Goal: Browse casually

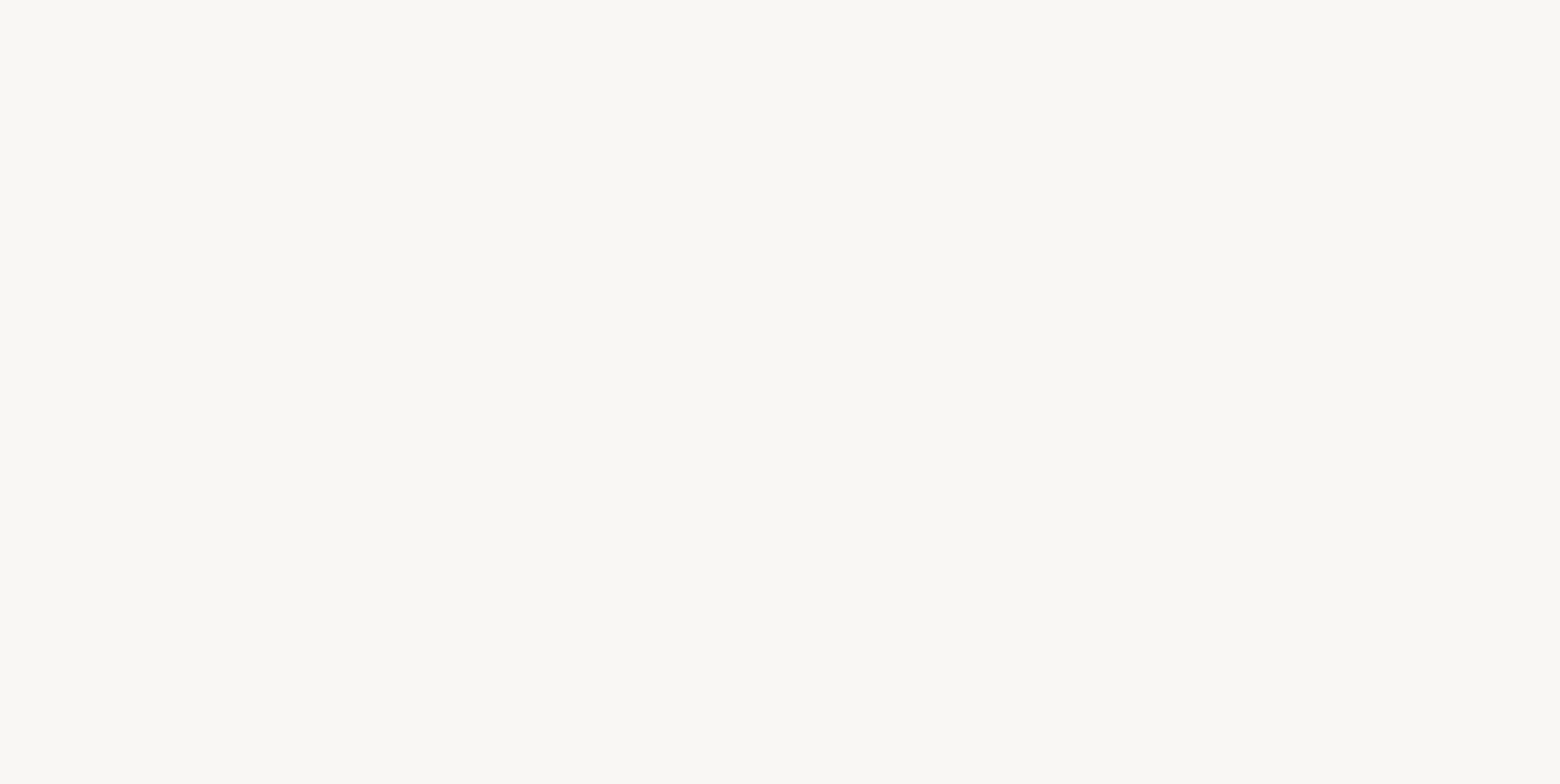
select select "FR"
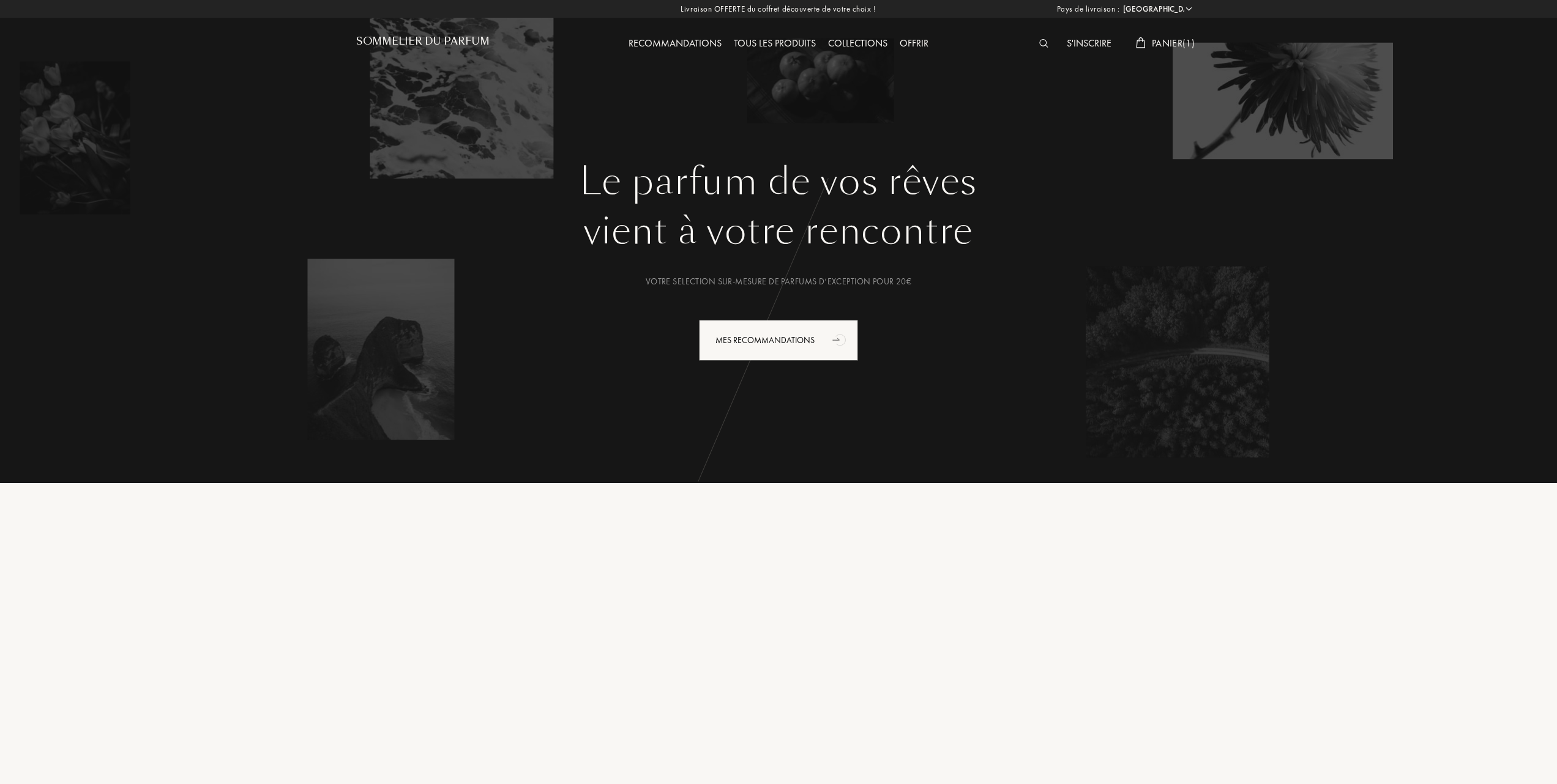
click at [1163, 38] on span "Panier ( 1 )" at bounding box center [1173, 43] width 43 height 13
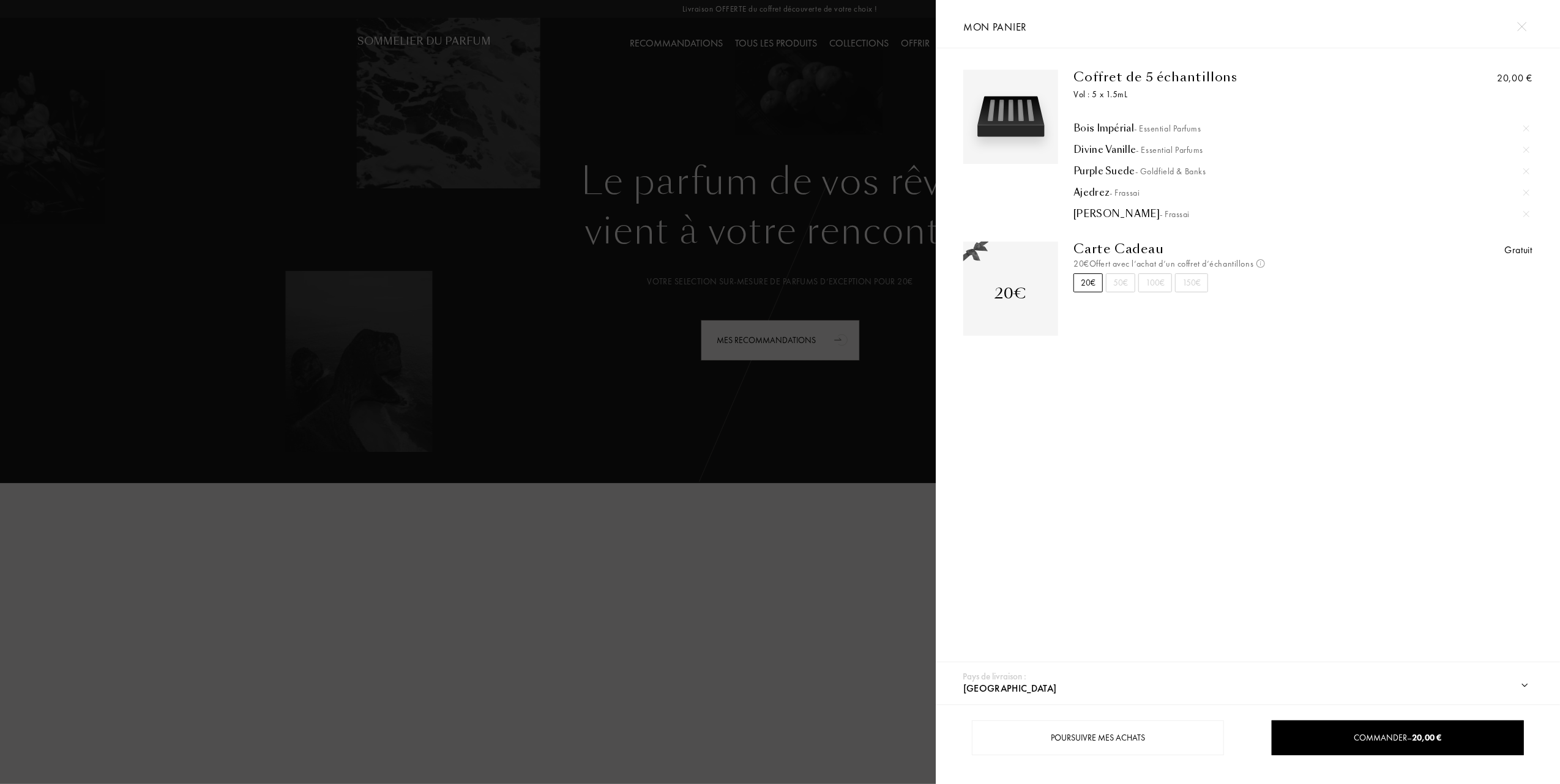
click at [536, 218] on div at bounding box center [468, 392] width 936 height 784
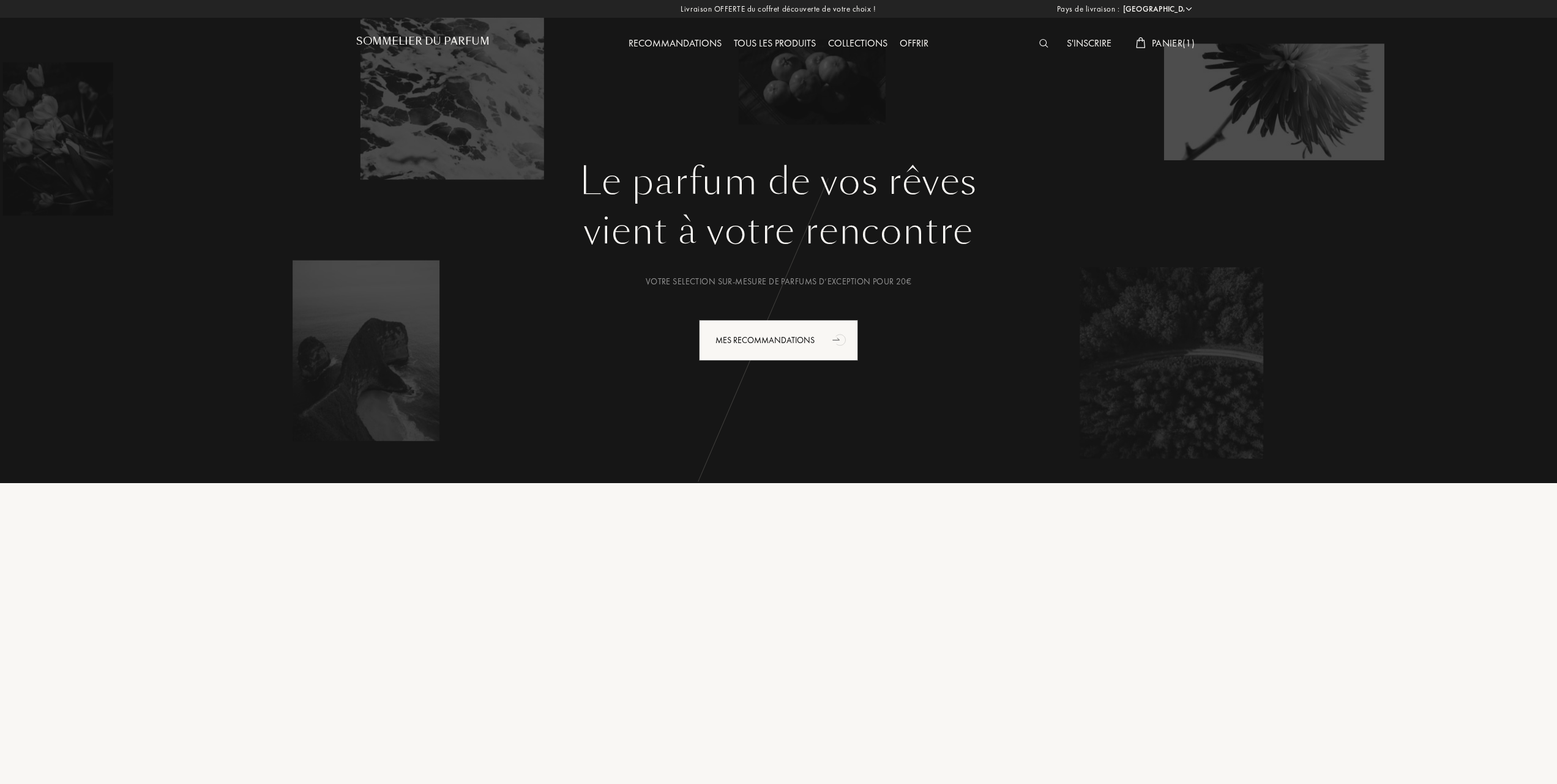
click at [404, 95] on div "Le parfum de vos rêves vient à votre rencontre Votre selection sur-mesure de pa…" at bounding box center [778, 229] width 881 height 459
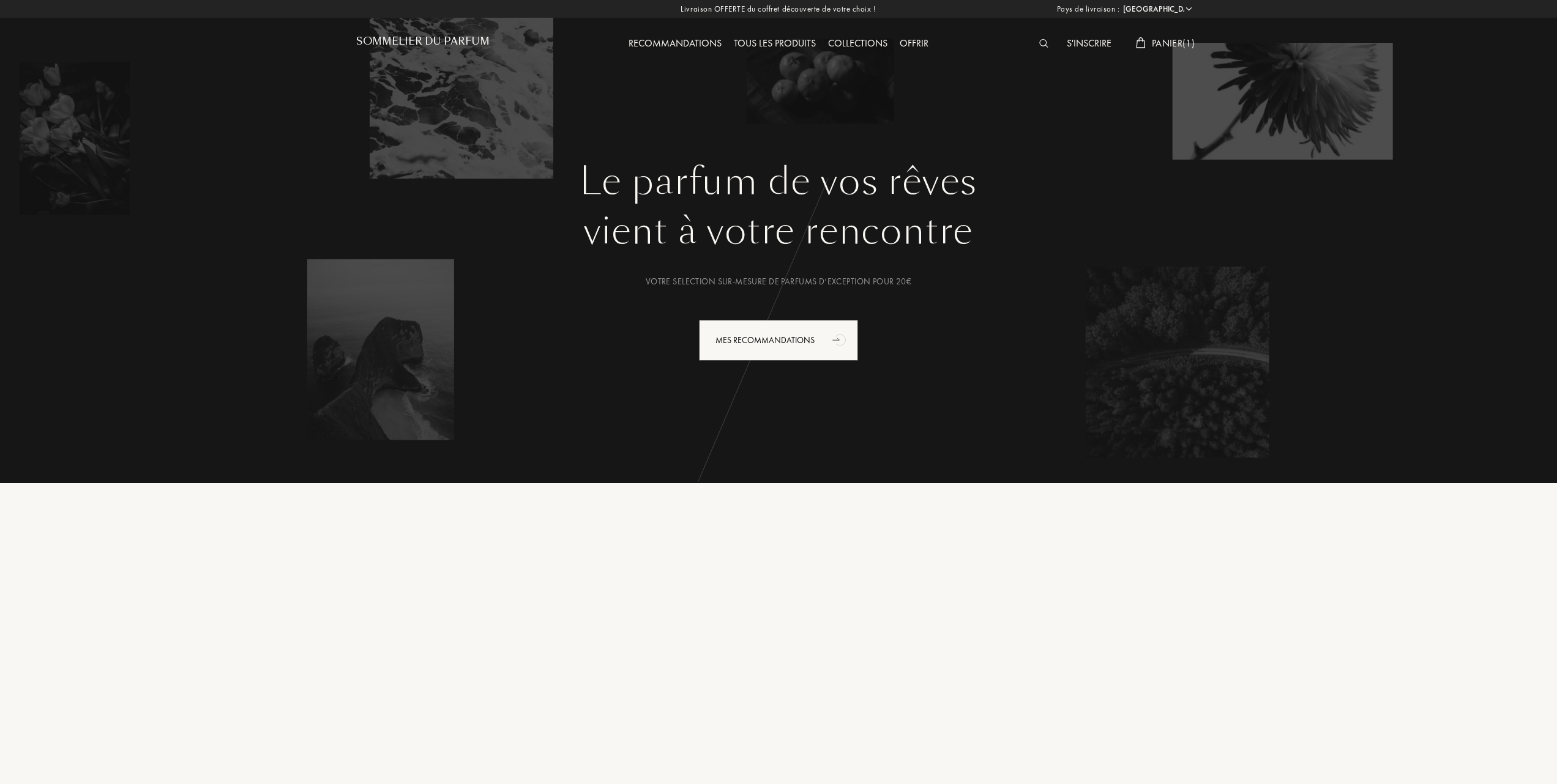
click at [1157, 45] on span "Panier ( 1 )" at bounding box center [1173, 43] width 43 height 13
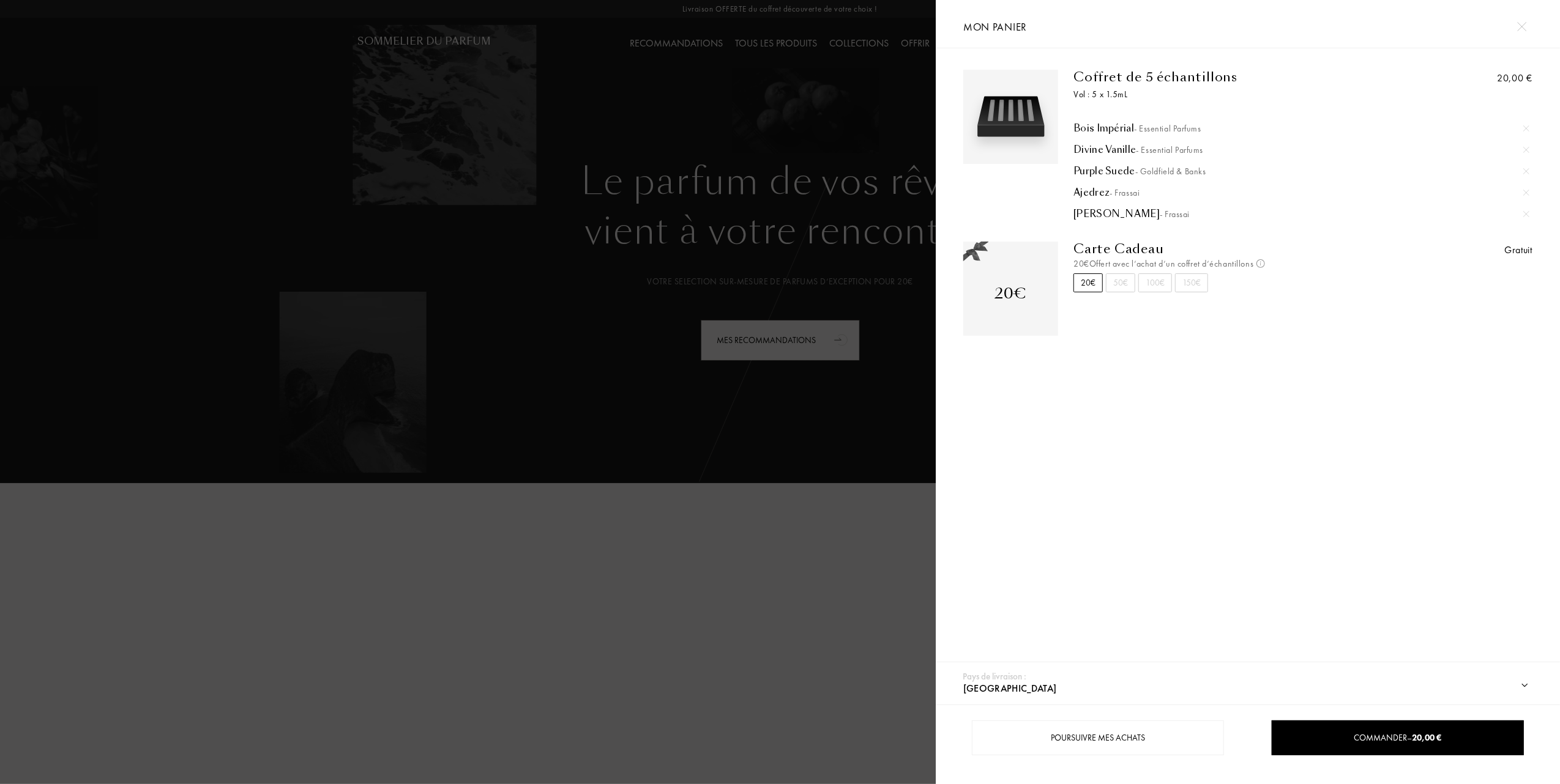
click at [329, 397] on div at bounding box center [468, 392] width 936 height 784
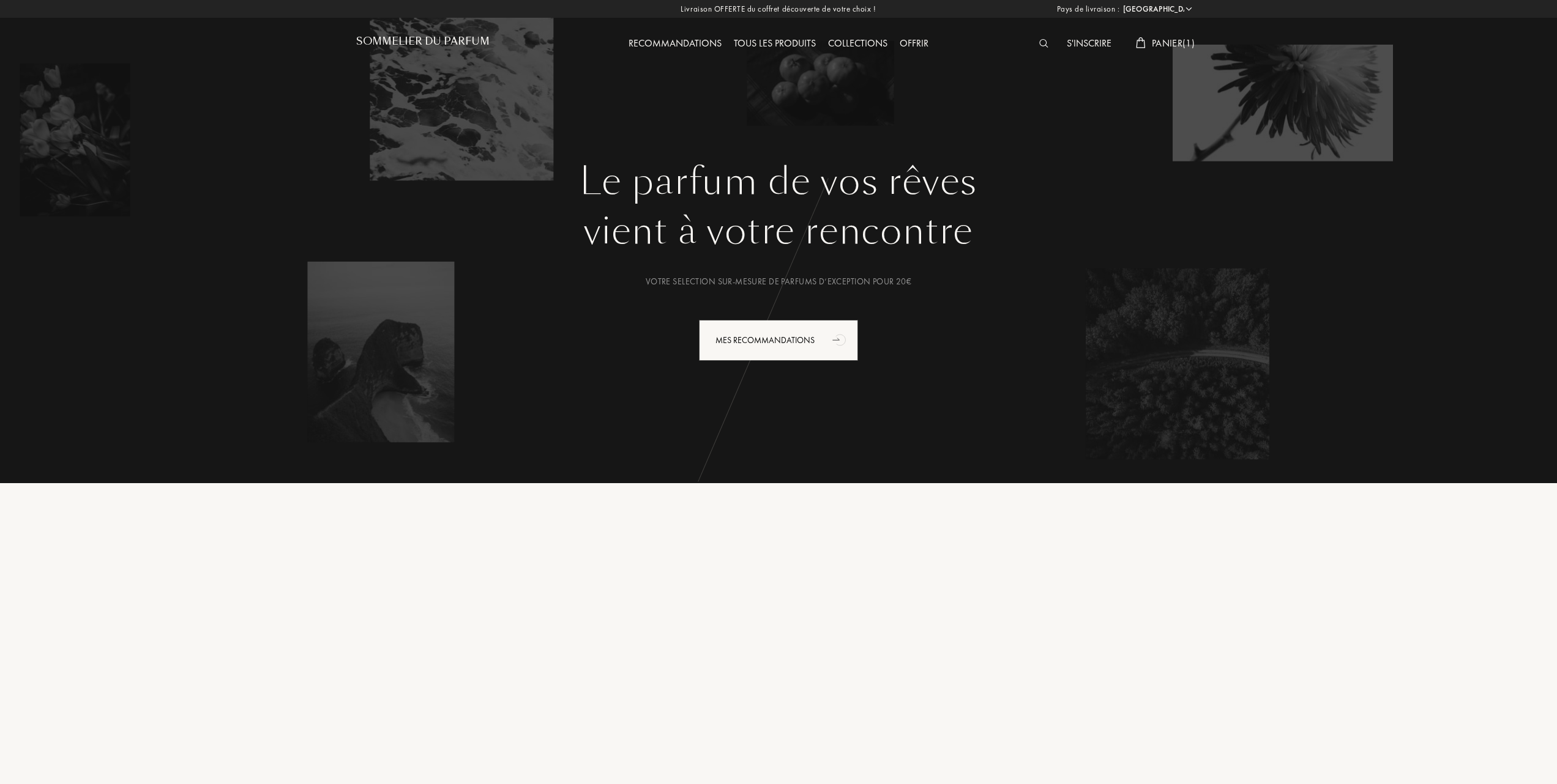
click at [1180, 38] on span "Panier ( 1 )" at bounding box center [1173, 43] width 43 height 13
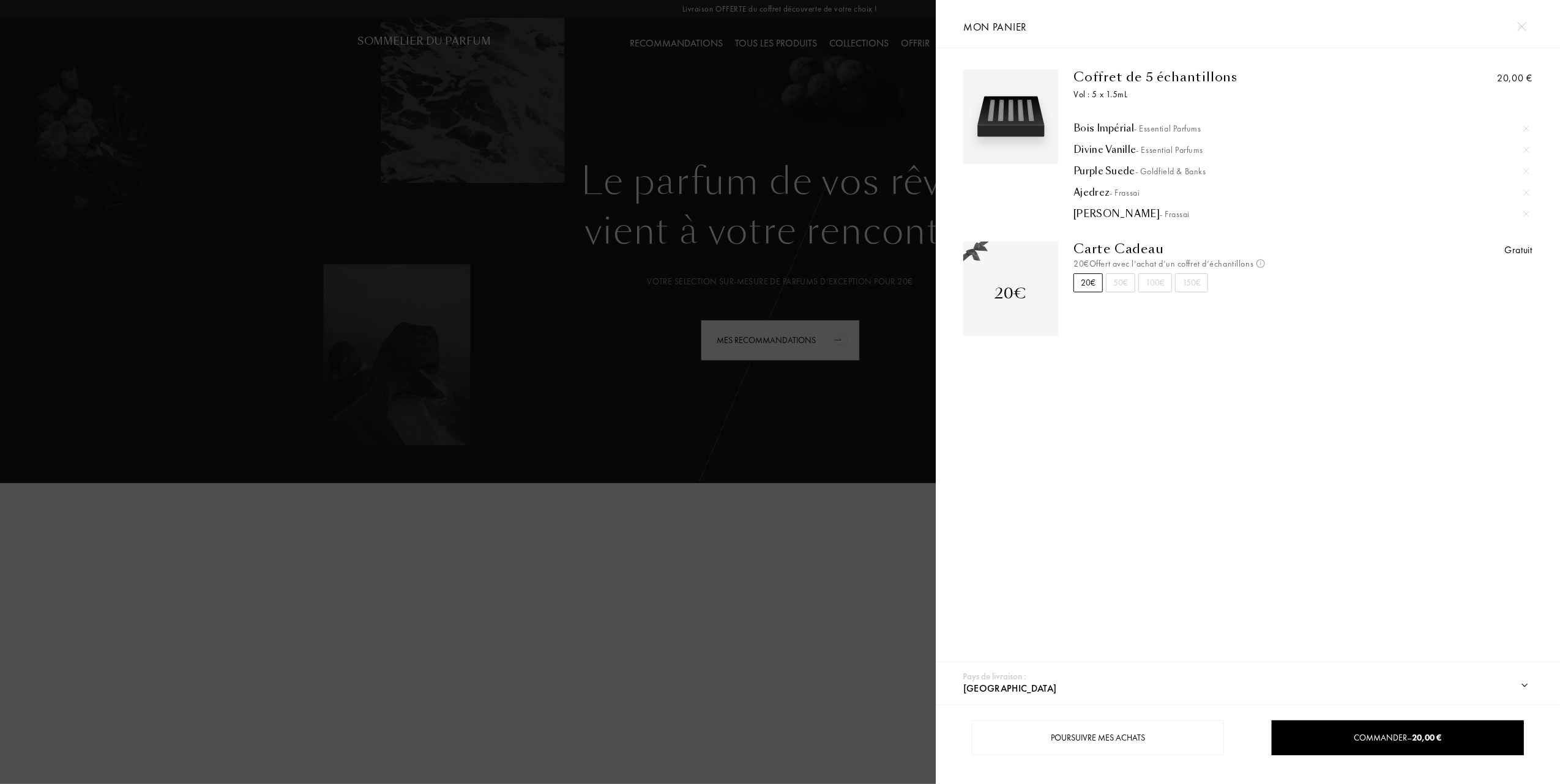
click at [1525, 125] on img at bounding box center [1526, 128] width 6 height 6
click at [1525, 143] on div at bounding box center [1526, 150] width 18 height 18
click at [1528, 125] on div at bounding box center [1526, 128] width 18 height 18
click at [1523, 128] on img at bounding box center [1526, 128] width 6 height 6
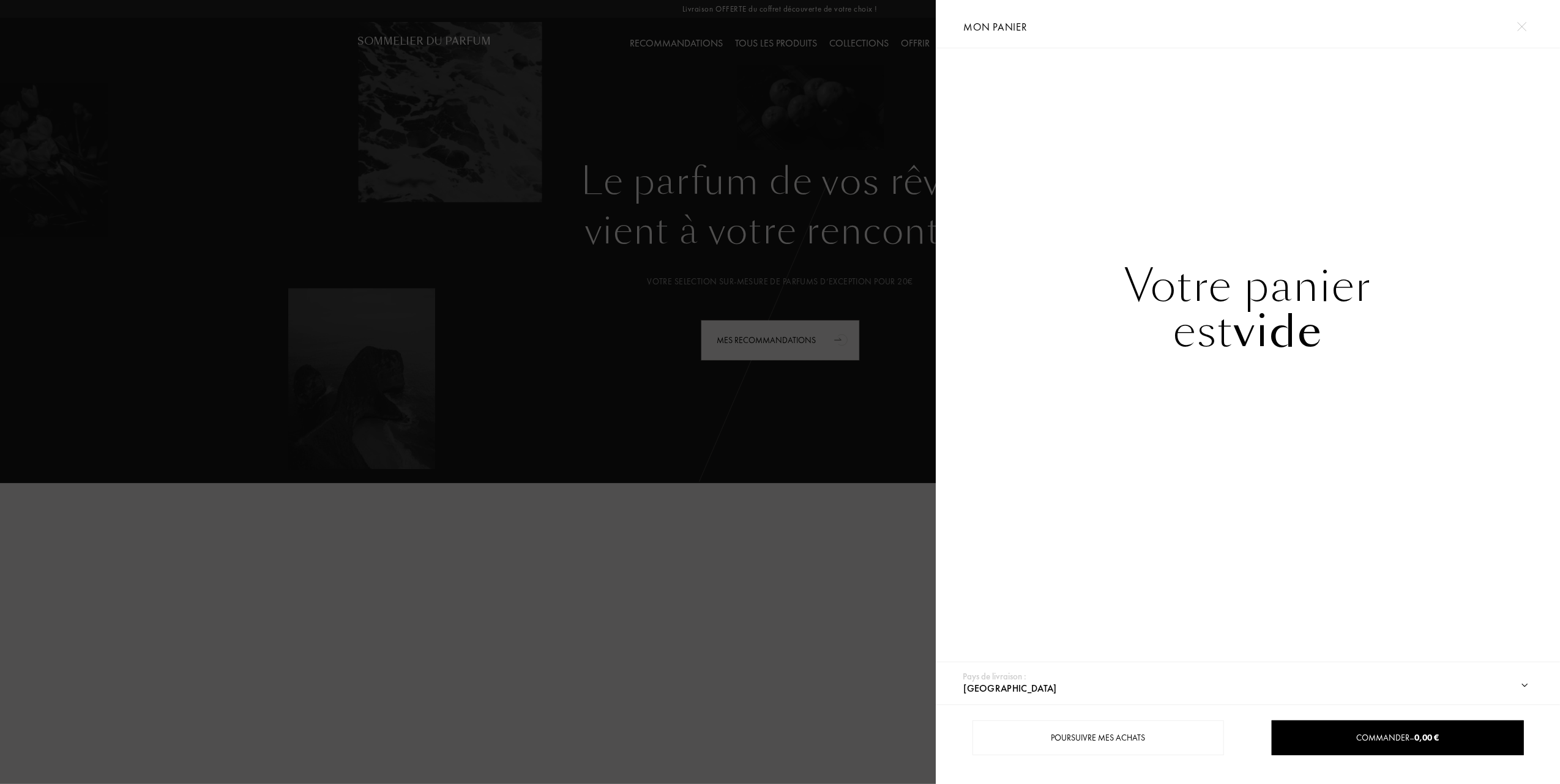
click at [399, 554] on div at bounding box center [468, 392] width 936 height 784
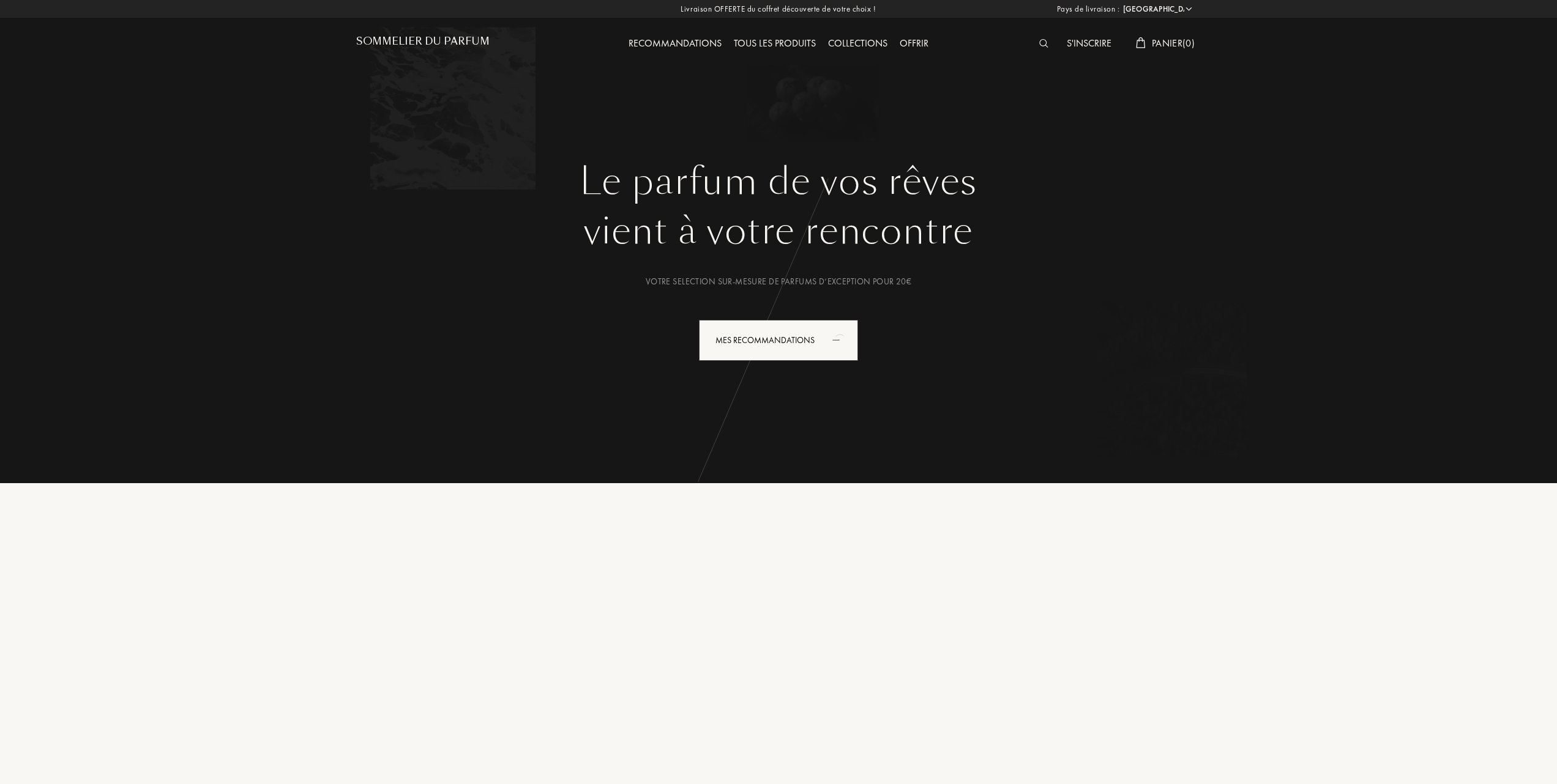
select select "FR"
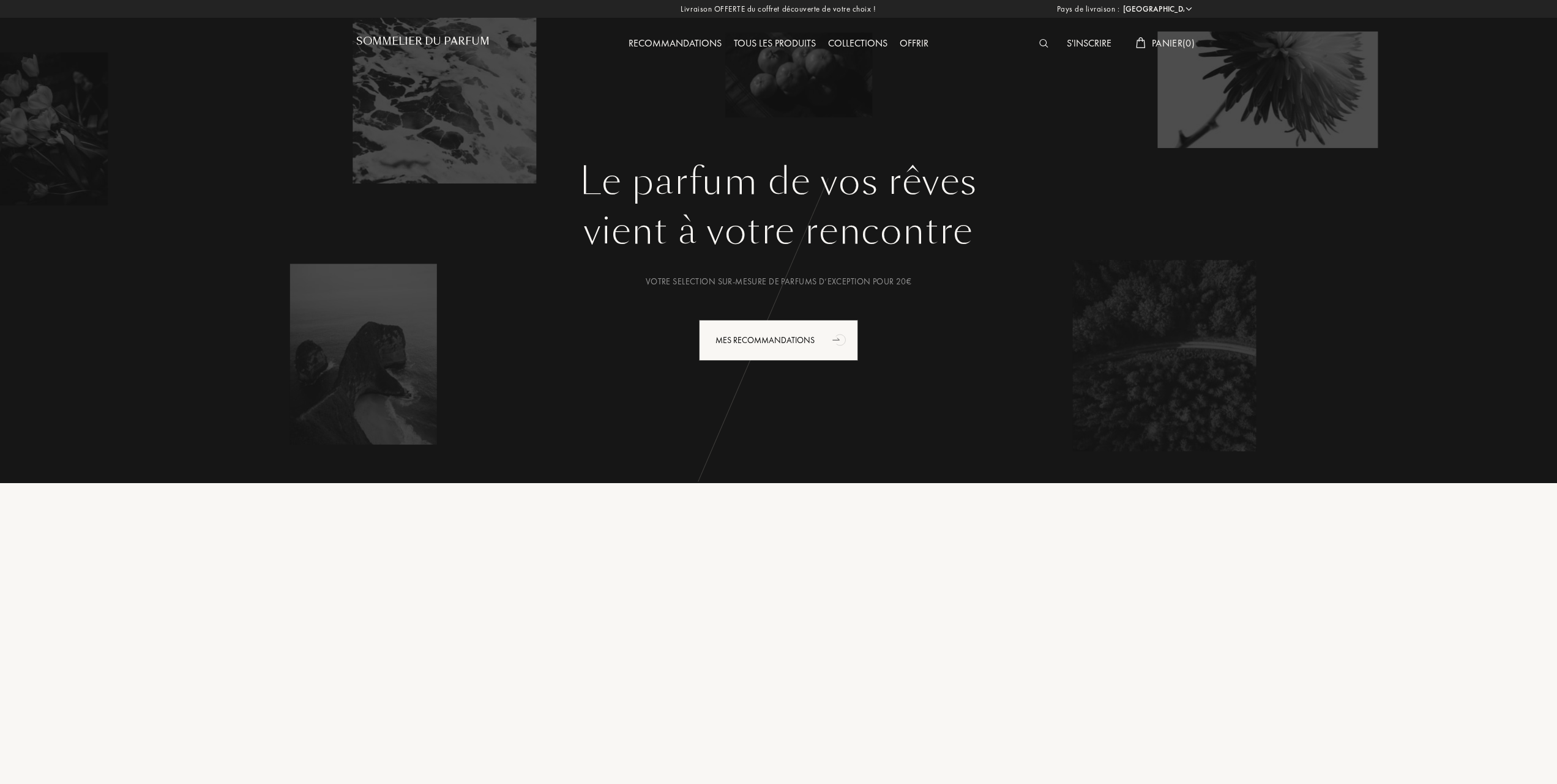
click at [429, 38] on h1 "Sommelier du Parfum" at bounding box center [423, 41] width 134 height 12
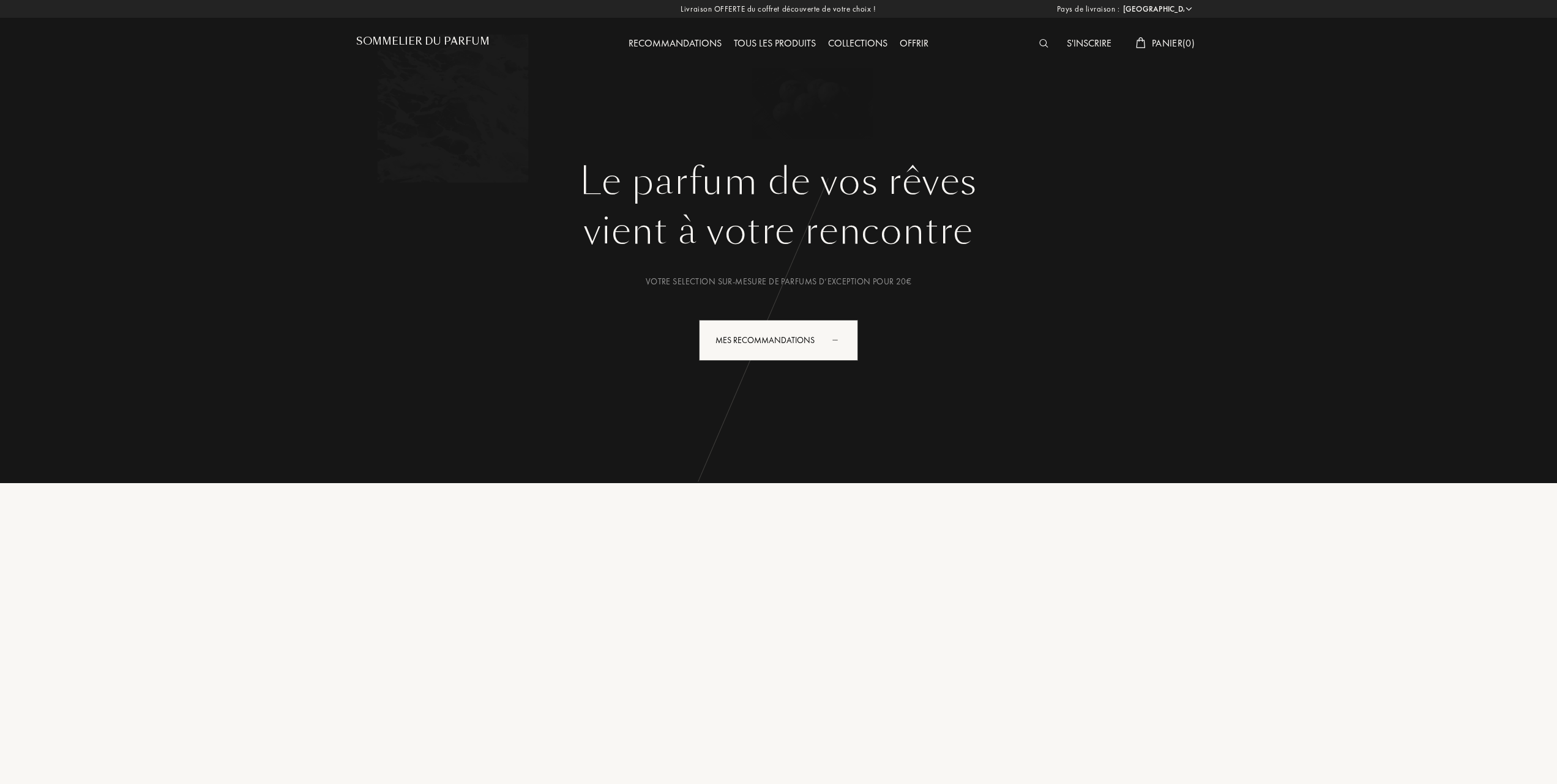
select select "FR"
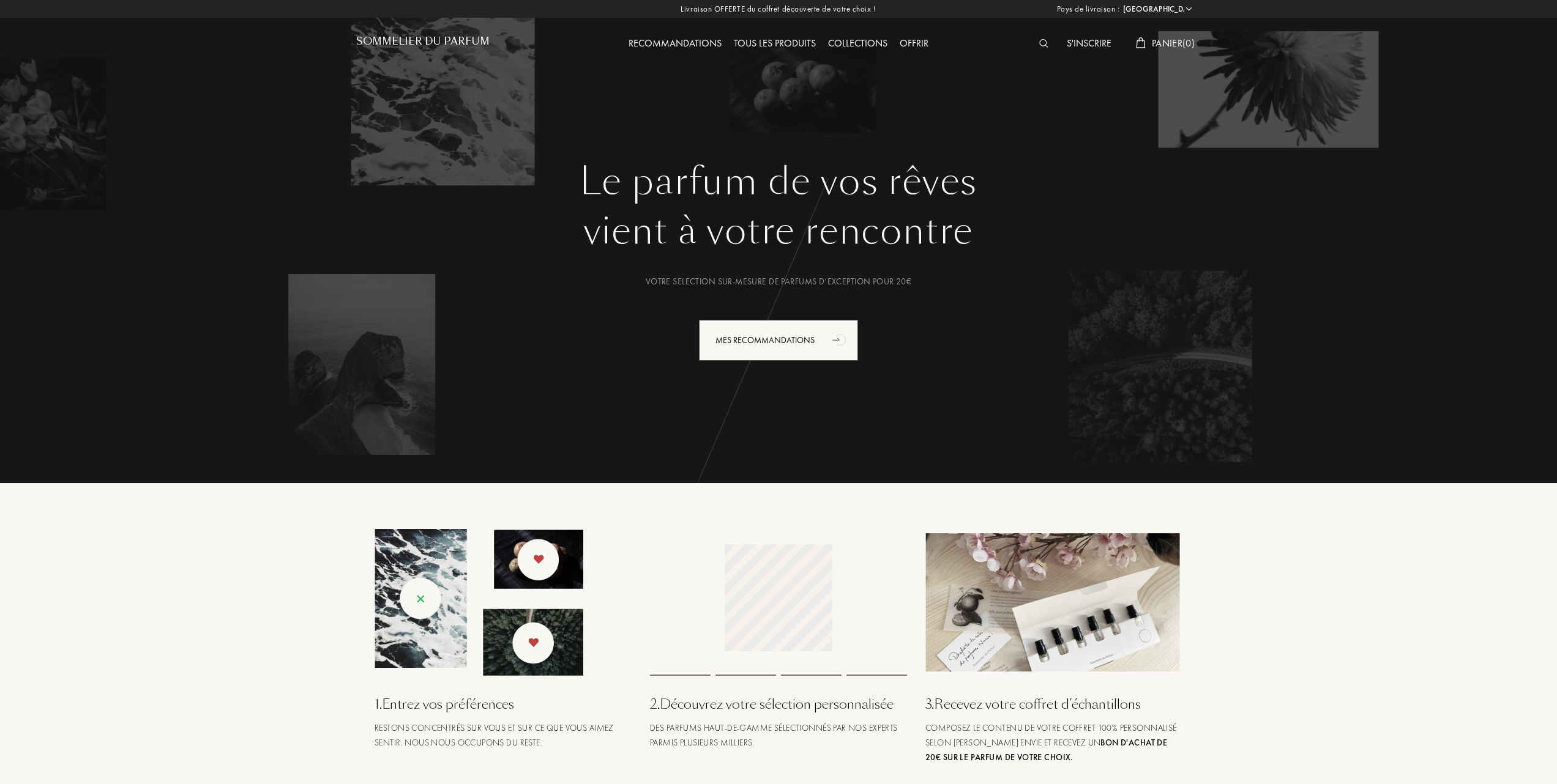
click at [451, 39] on h1 "Sommelier du Parfum" at bounding box center [423, 41] width 134 height 12
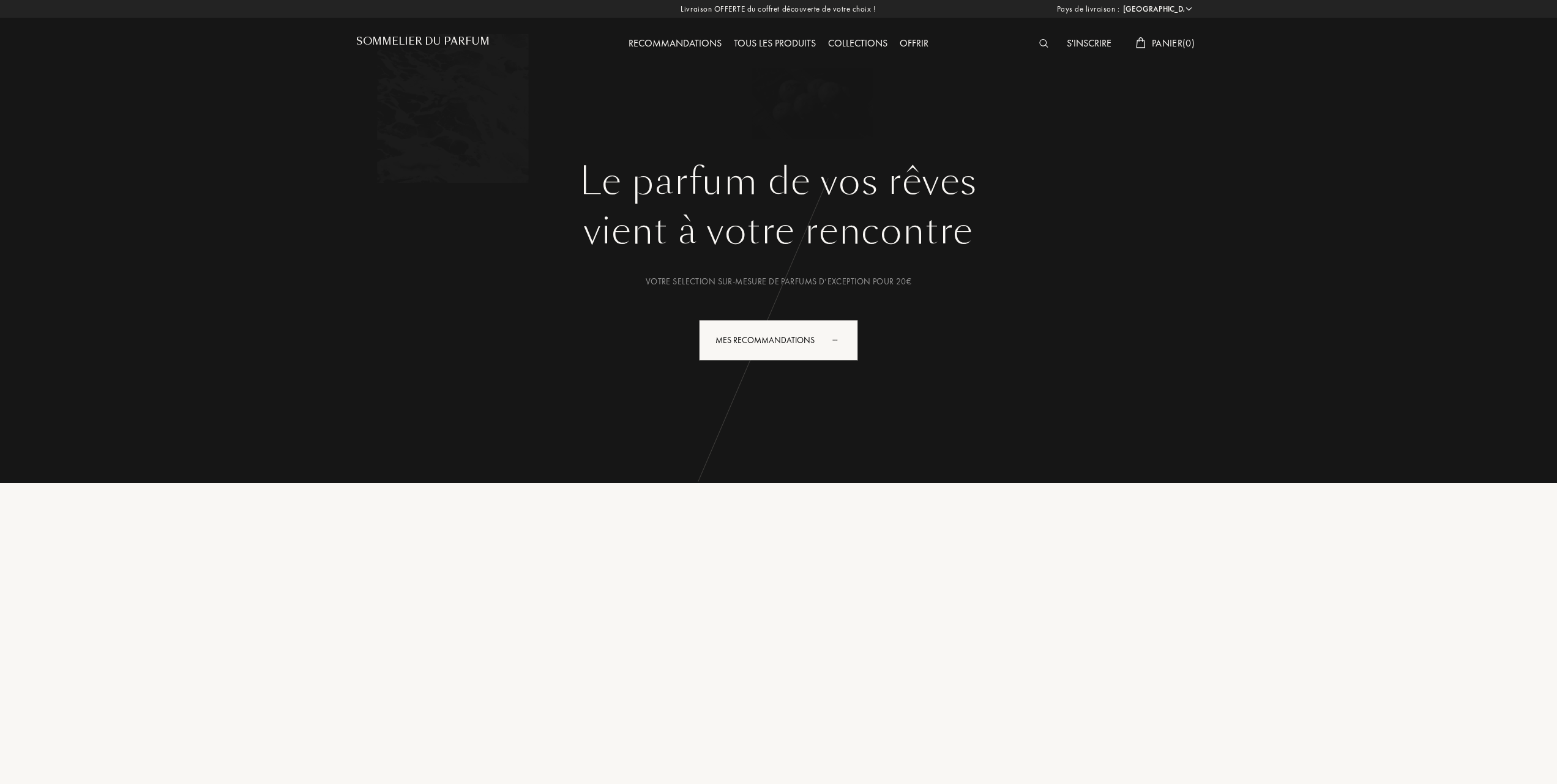
select select "FR"
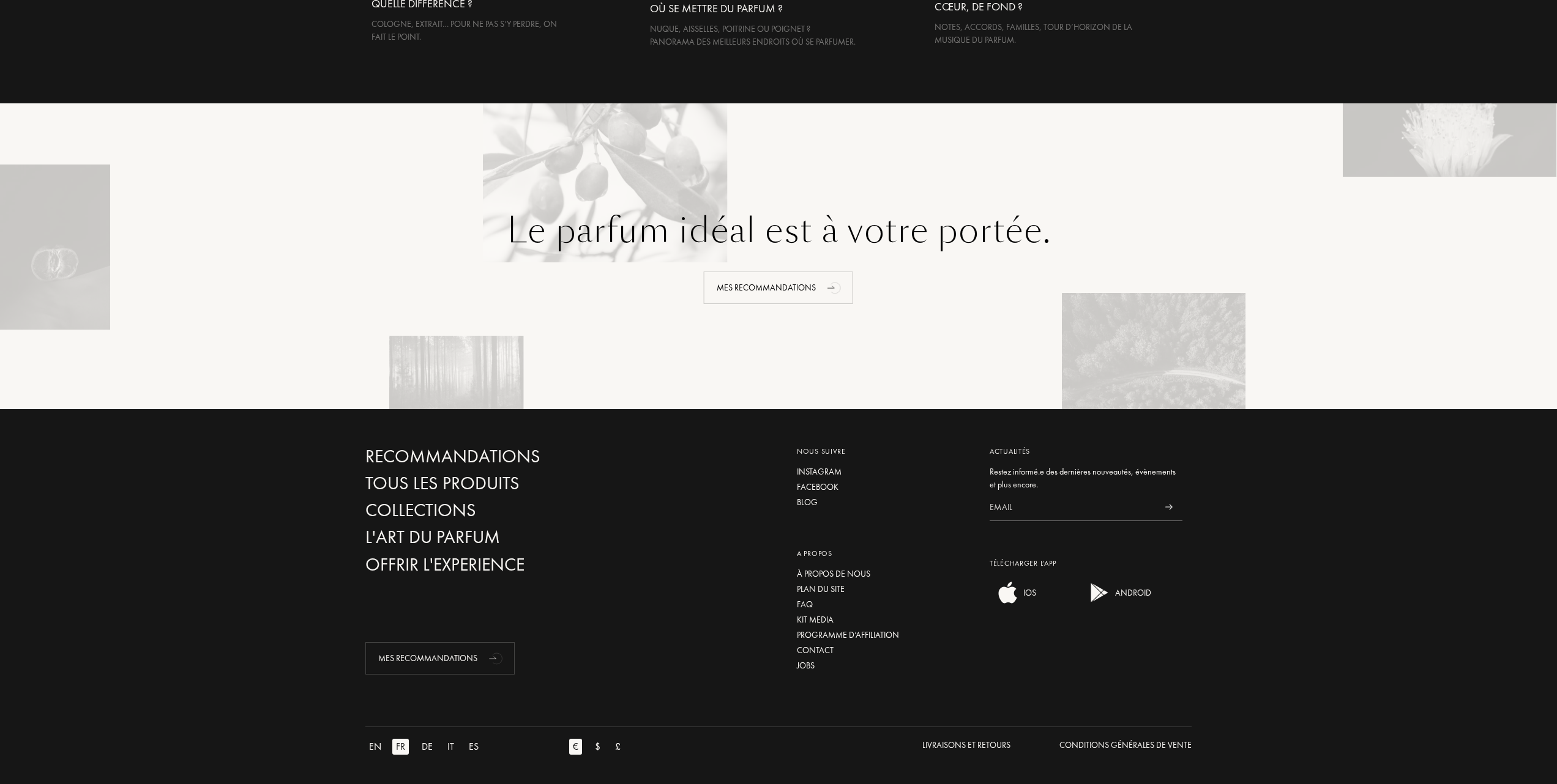
scroll to position [2595, 0]
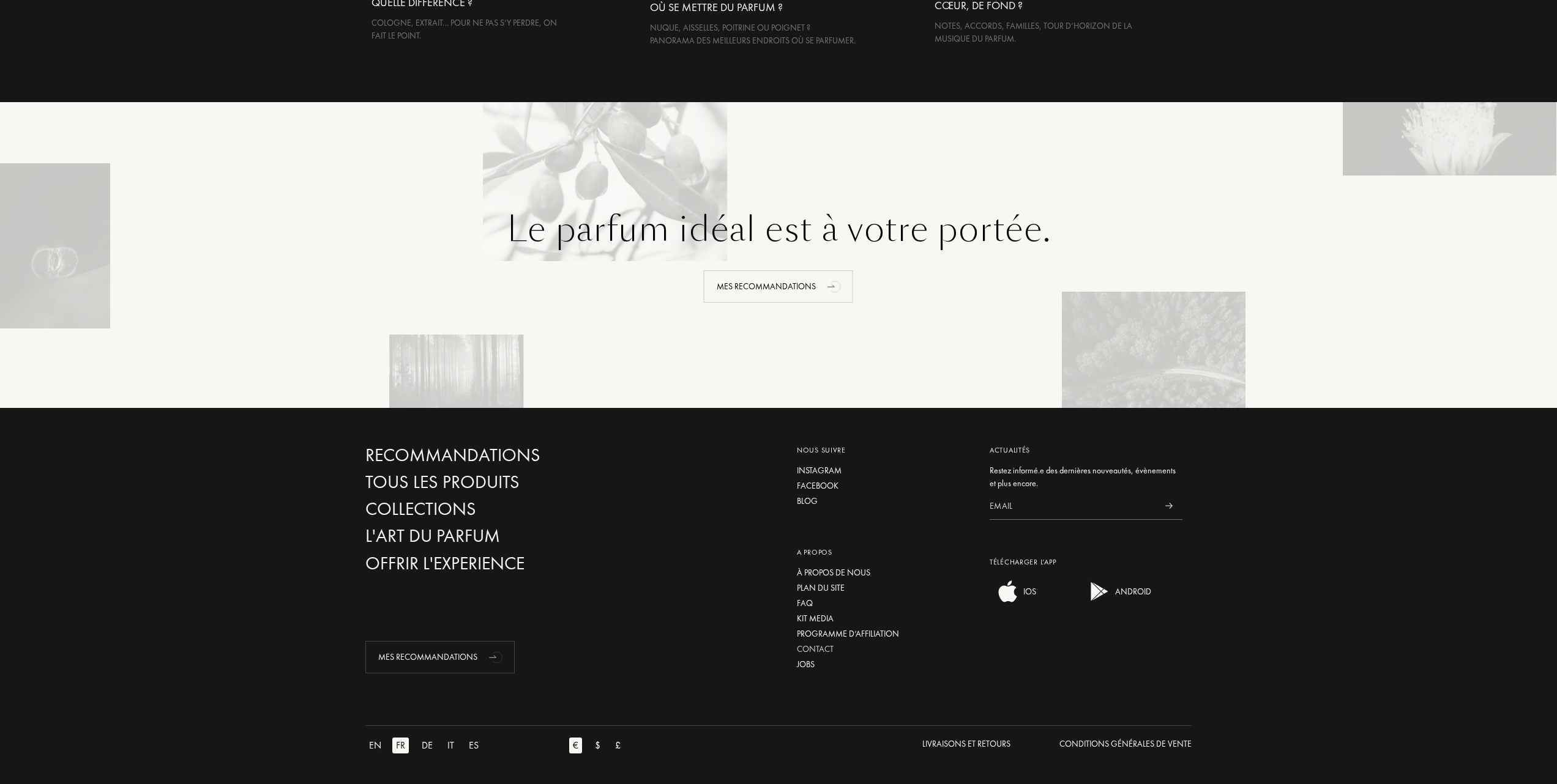
click at [821, 646] on div "Contact" at bounding box center [884, 650] width 175 height 13
click at [825, 569] on div "À propos de nous" at bounding box center [884, 573] width 175 height 13
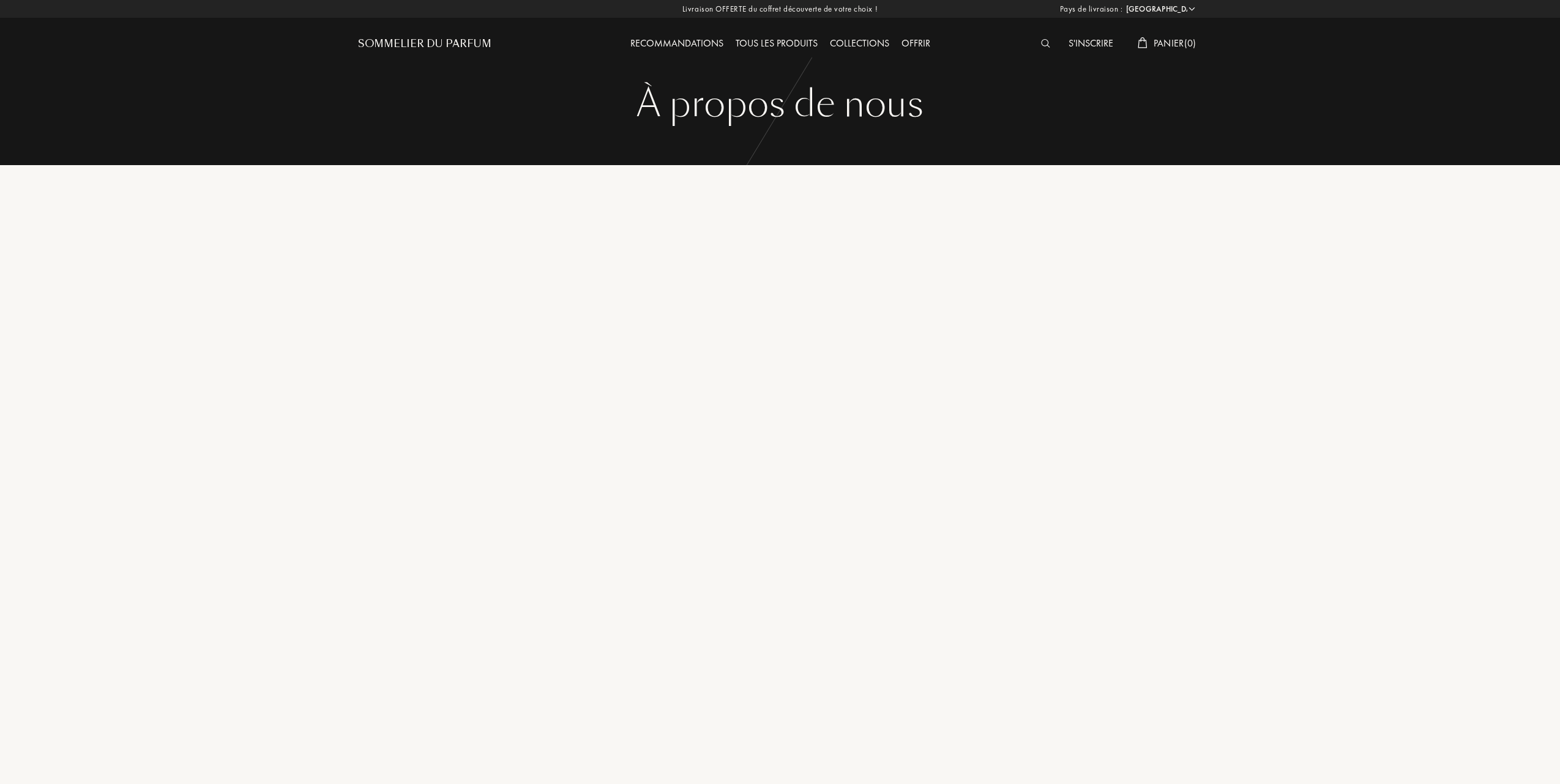
select select "FR"
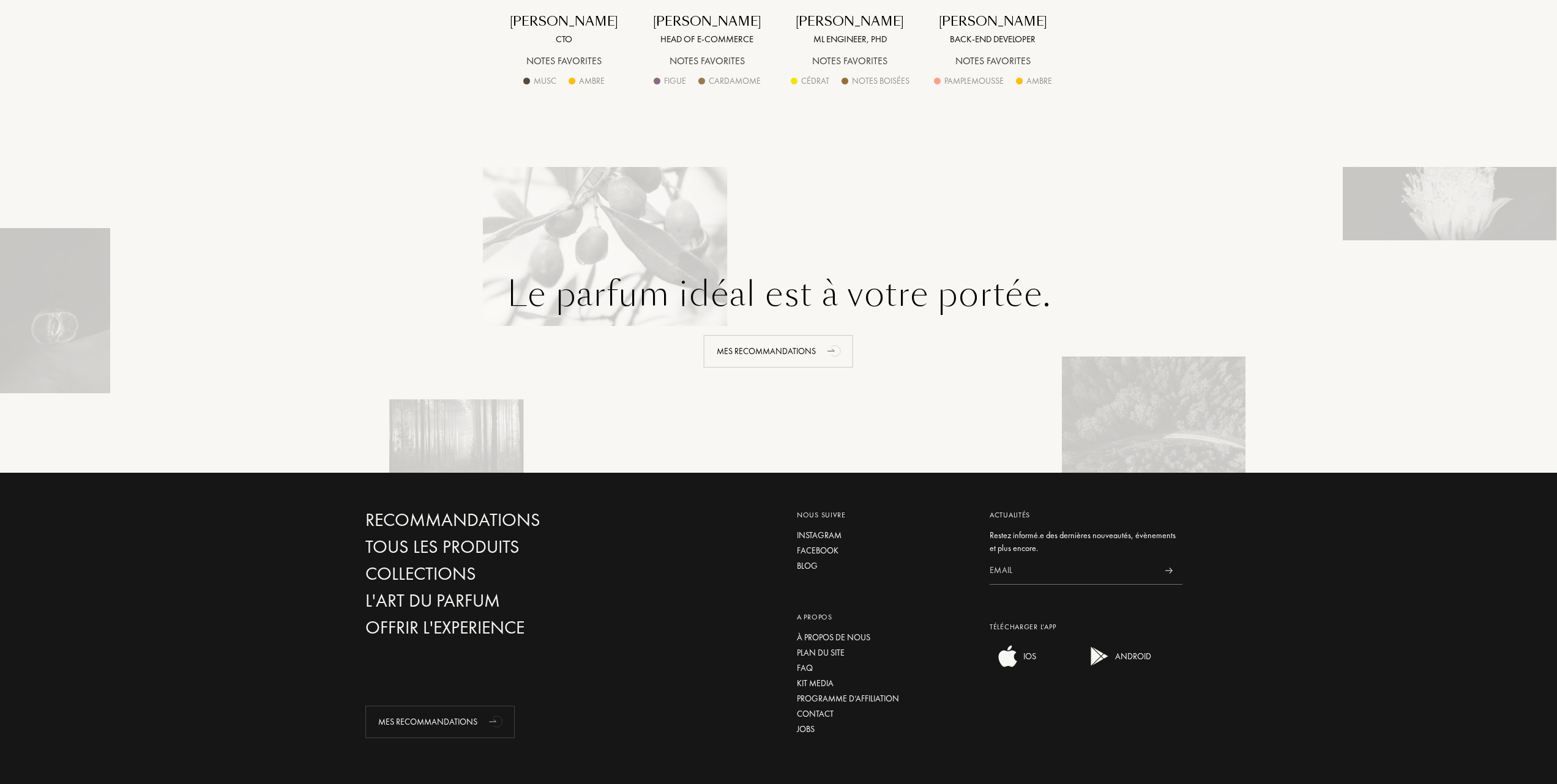
scroll to position [1588, 0]
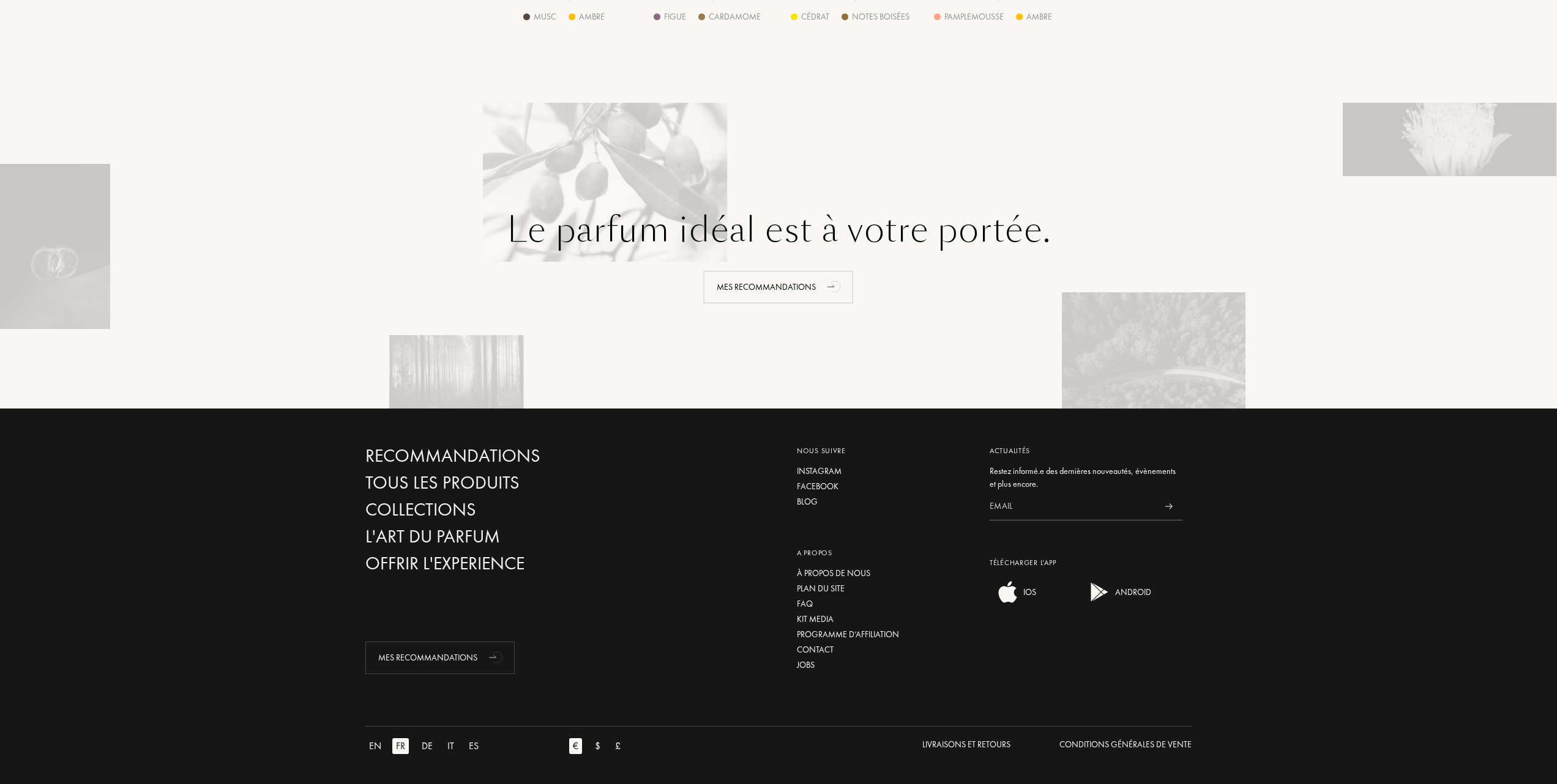
click at [1170, 504] on img at bounding box center [1168, 506] width 8 height 6
click at [1169, 505] on img at bounding box center [1168, 506] width 8 height 6
click at [999, 507] on input at bounding box center [1072, 507] width 165 height 28
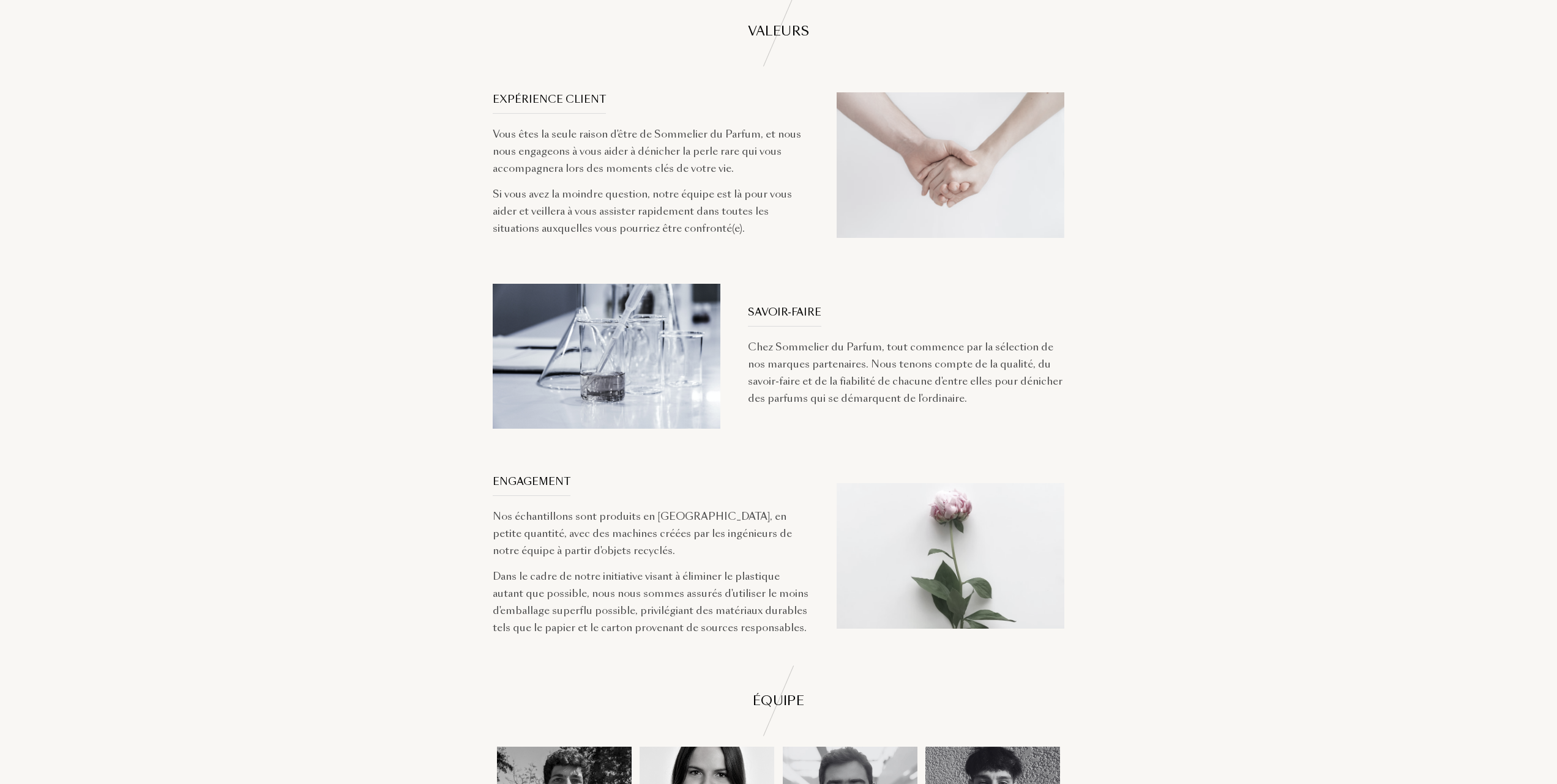
scroll to position [610, 0]
